Goal: Information Seeking & Learning: Learn about a topic

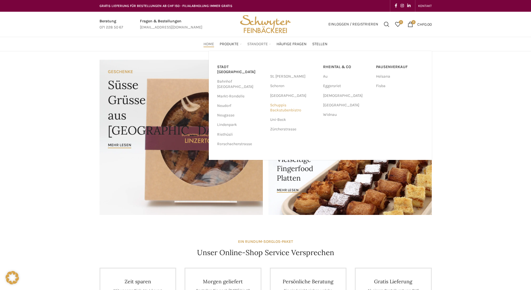
click at [301, 107] on link "Schuppis Backstubenbistro" at bounding box center [293, 107] width 47 height 14
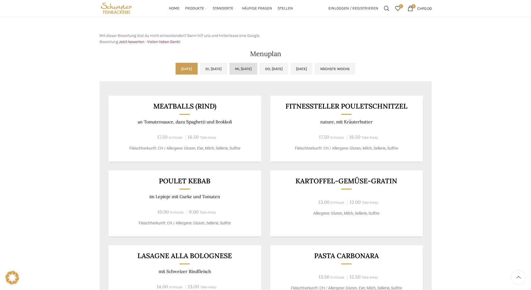
scroll to position [223, 0]
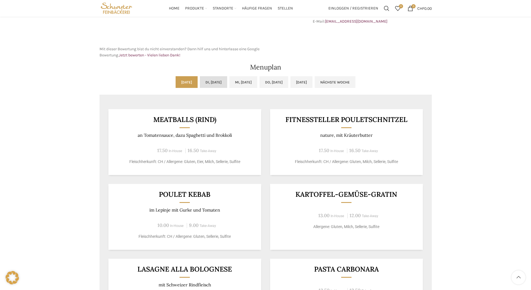
click at [208, 82] on link "Di, [DATE]" at bounding box center [213, 82] width 27 height 12
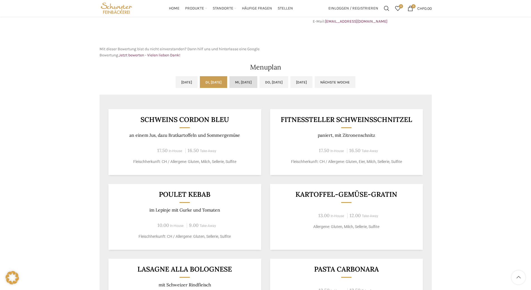
click at [247, 82] on link "Mi, [DATE]" at bounding box center [243, 82] width 28 height 12
